Goal: Communication & Community: Participate in discussion

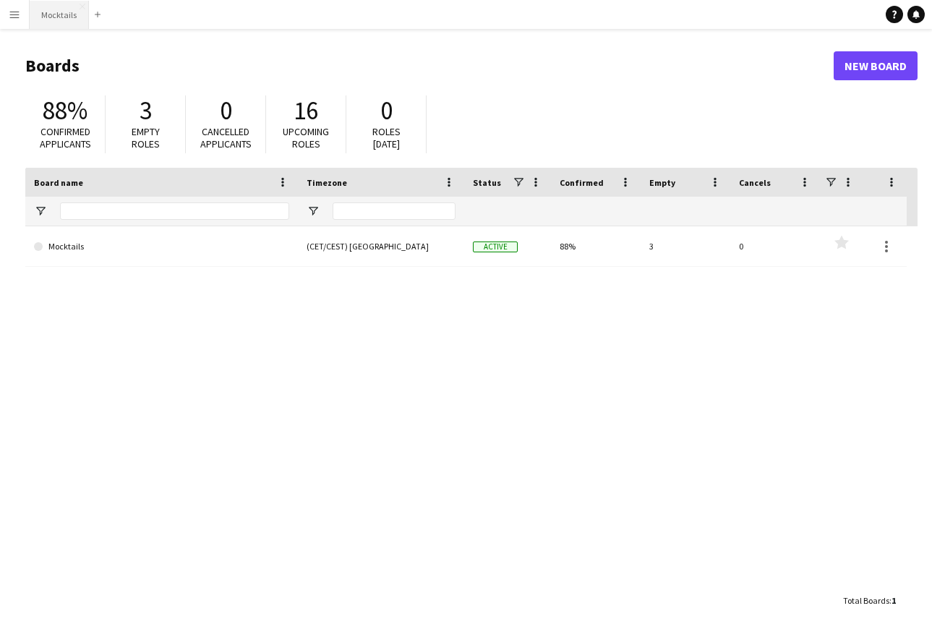
click at [68, 17] on button "Mocktails Close" at bounding box center [59, 15] width 59 height 28
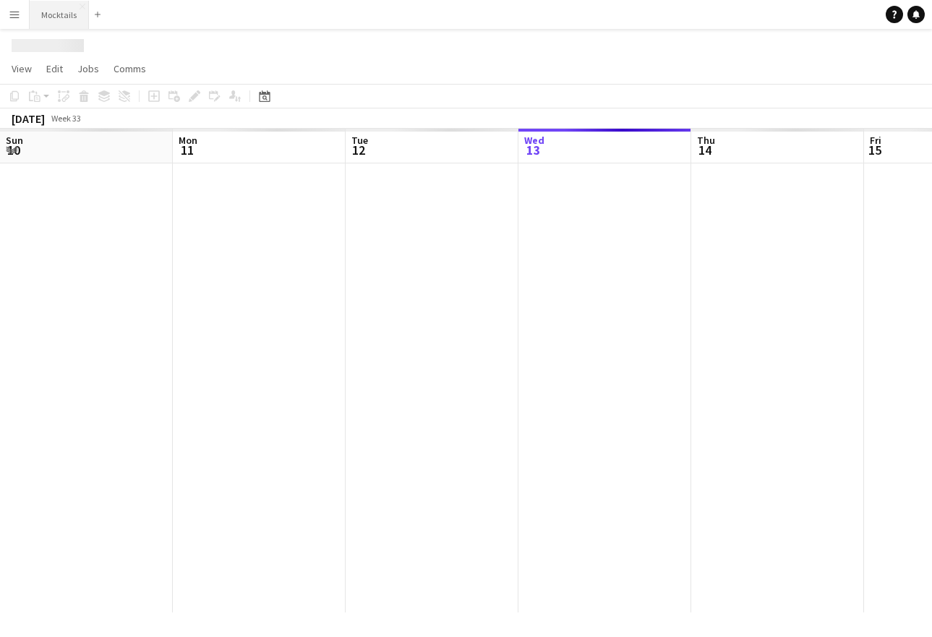
scroll to position [0, 346]
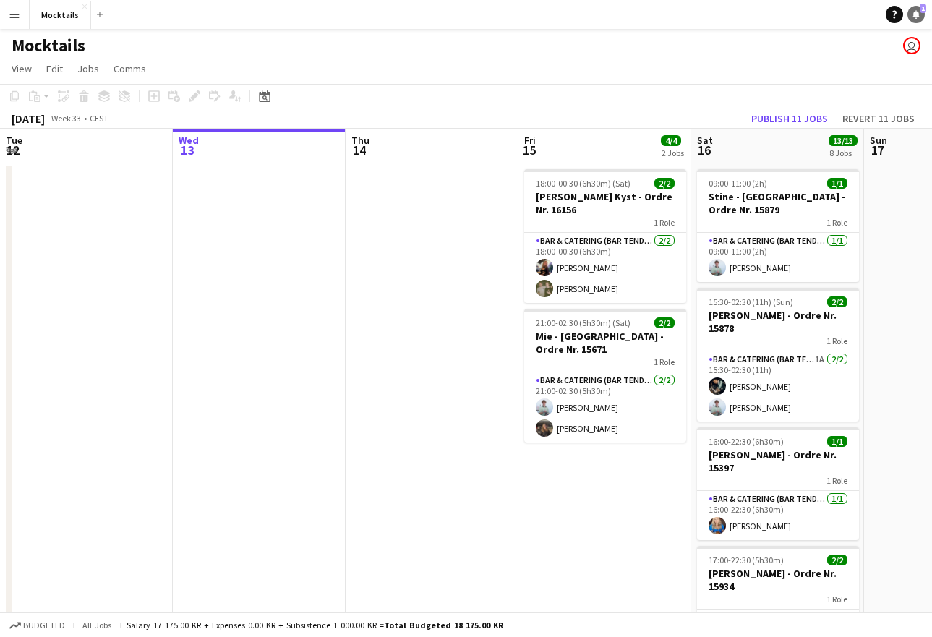
click at [916, 17] on icon at bounding box center [916, 13] width 7 height 7
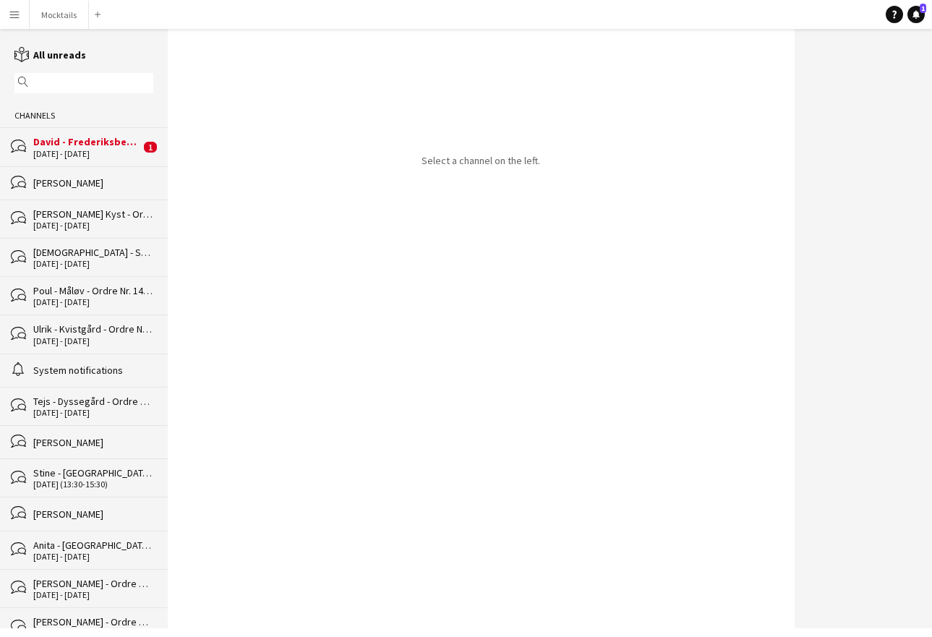
click at [84, 149] on div "[DATE] - [DATE]" at bounding box center [86, 154] width 107 height 10
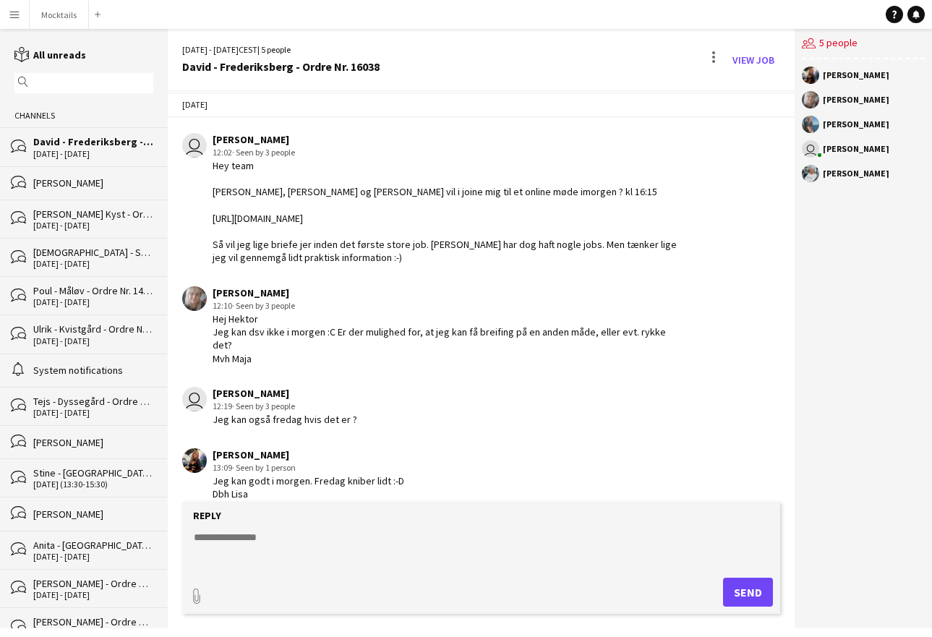
drag, startPoint x: 316, startPoint y: 461, endPoint x: 420, endPoint y: 477, distance: 105.4
click at [420, 477] on div "[PERSON_NAME] 13:09 · Seen by 1 person Jeg kan godt i morgen. Fredag kniber lid…" at bounding box center [432, 474] width 501 height 53
click at [58, 22] on button "Mocktails Close" at bounding box center [59, 15] width 59 height 28
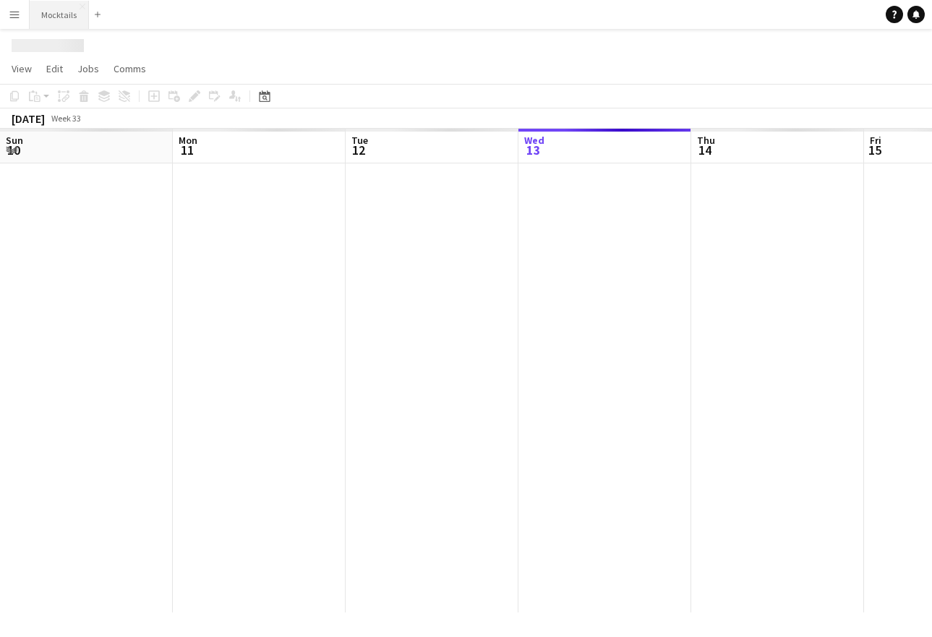
scroll to position [0, 346]
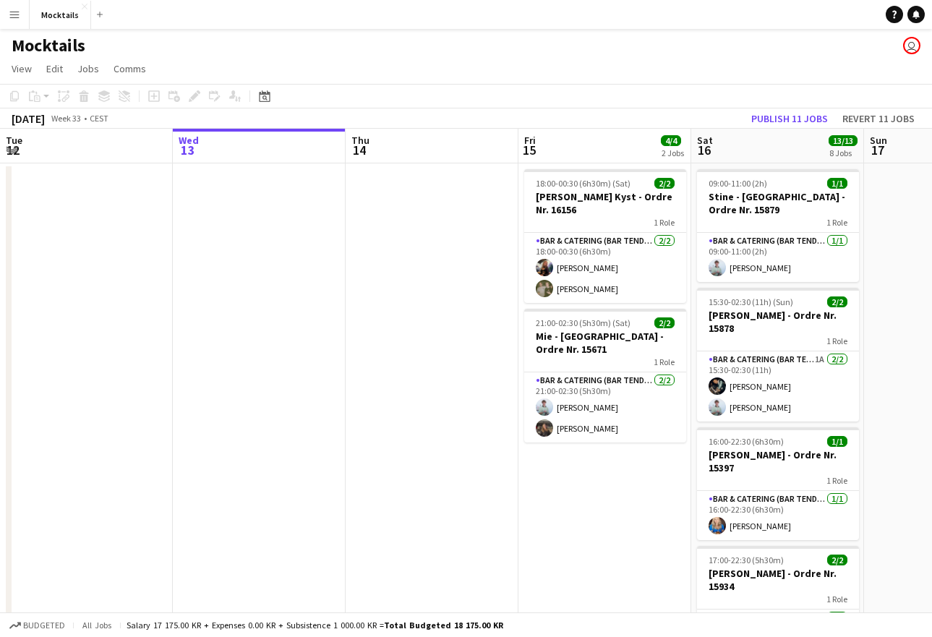
drag, startPoint x: 922, startPoint y: 4, endPoint x: 885, endPoint y: 397, distance: 395.2
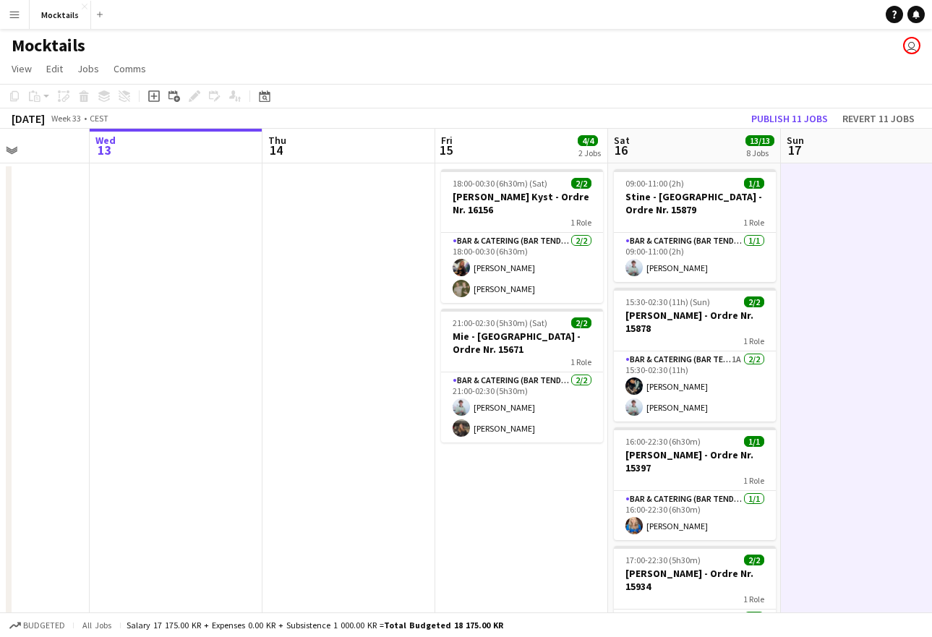
scroll to position [0, 0]
